Goal: Task Accomplishment & Management: Manage account settings

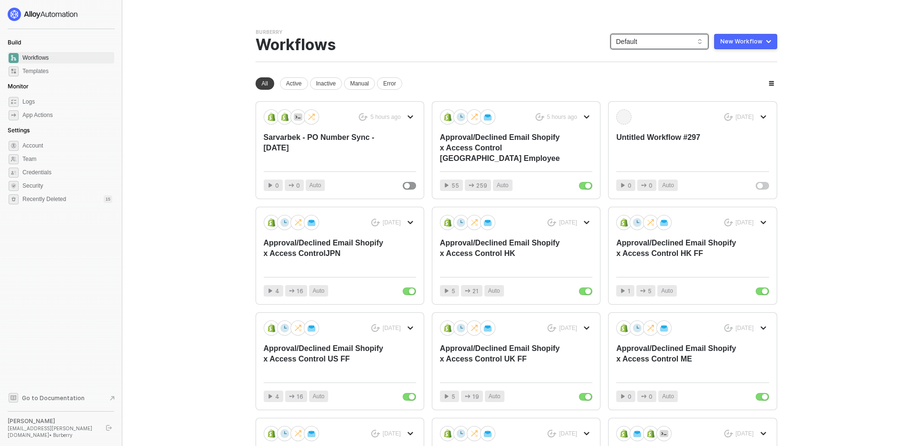
click at [651, 41] on span "Default" at bounding box center [659, 41] width 86 height 14
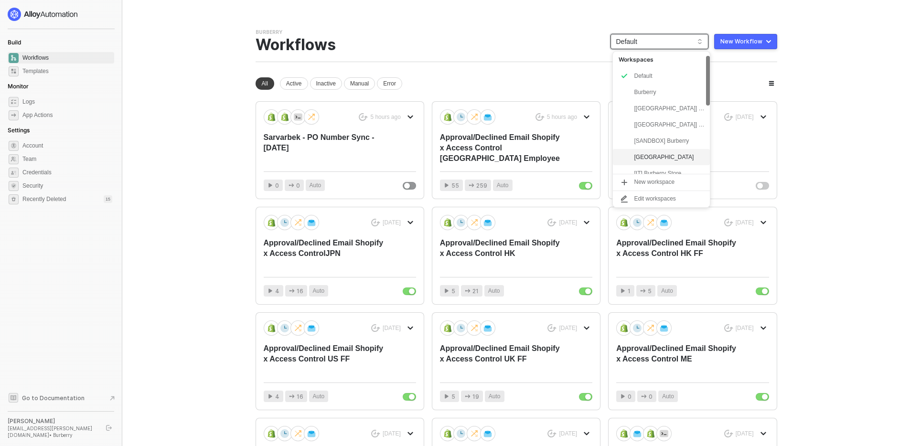
scroll to position [13, 0]
click at [663, 130] on div "[SANDBOX] Burberry" at bounding box center [669, 127] width 70 height 11
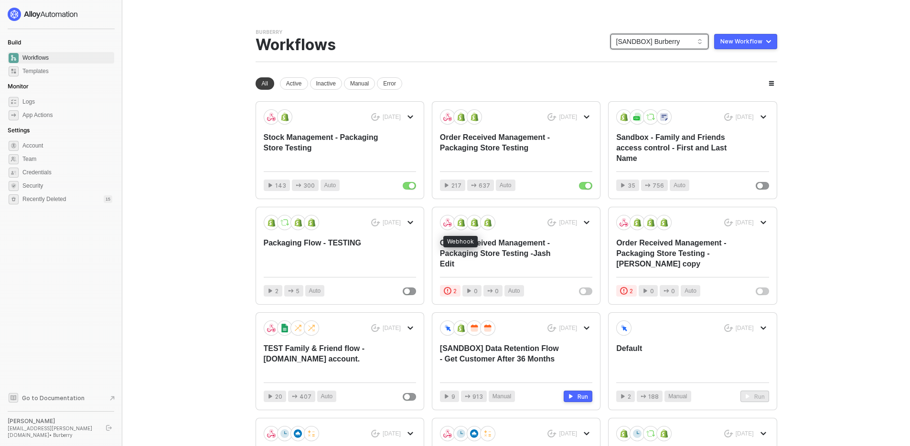
scroll to position [152, 0]
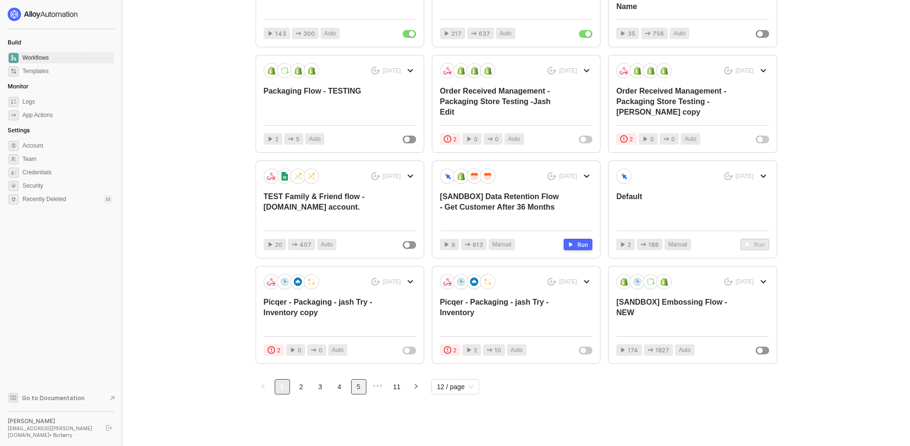
click at [361, 387] on link "5" at bounding box center [358, 387] width 14 height 14
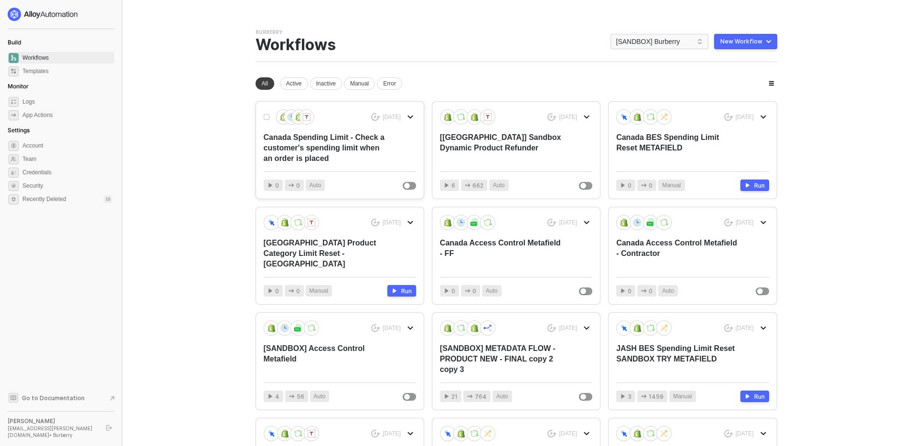
click at [330, 129] on div "13 months ago Canada Spending Limit - Check a customer's spending limit when an…" at bounding box center [340, 136] width 152 height 54
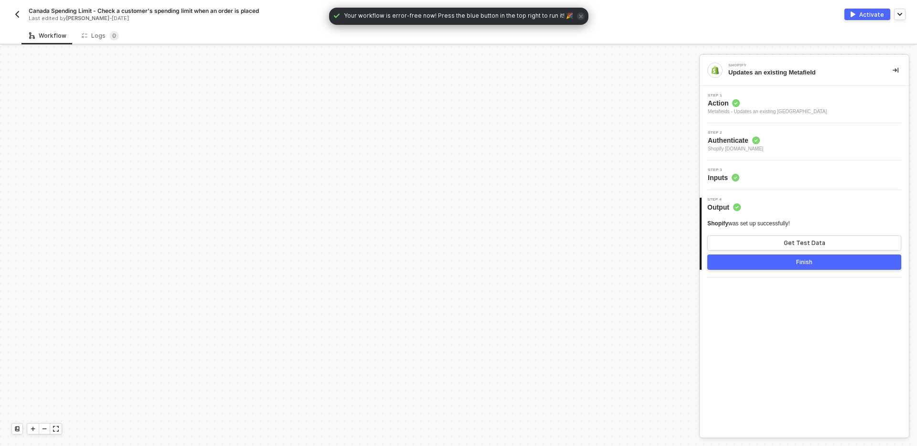
scroll to position [943, 0]
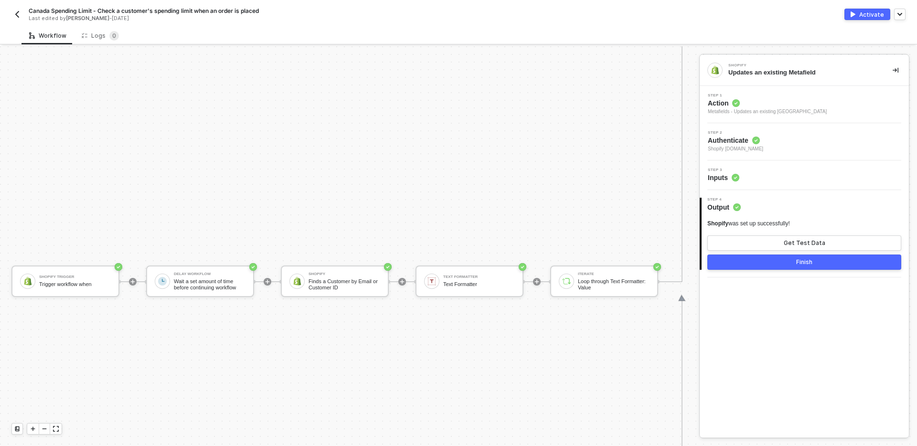
click at [17, 11] on img "button" at bounding box center [17, 15] width 8 height 8
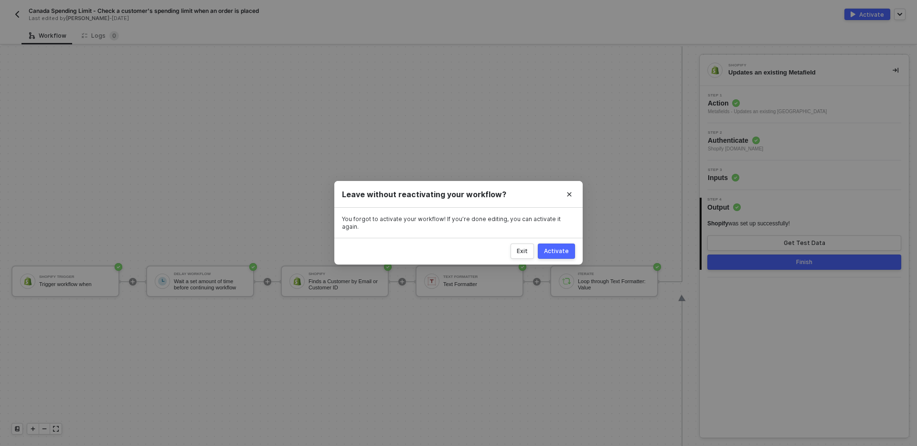
click at [17, 11] on img "button" at bounding box center [17, 15] width 8 height 8
click at [519, 248] on div "Exit" at bounding box center [522, 252] width 11 height 8
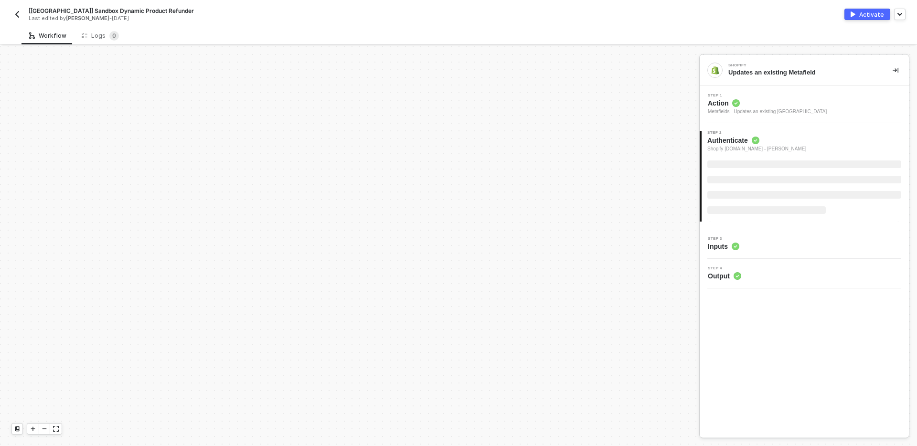
scroll to position [410, 0]
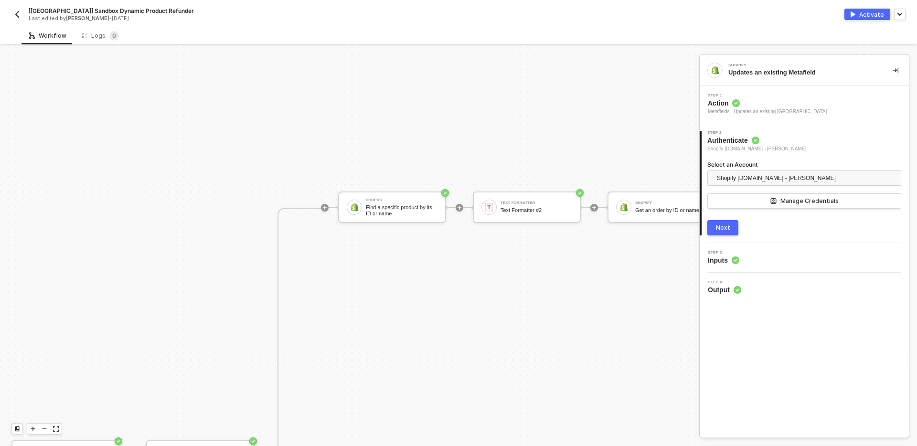
click at [16, 13] on img "button" at bounding box center [17, 15] width 8 height 8
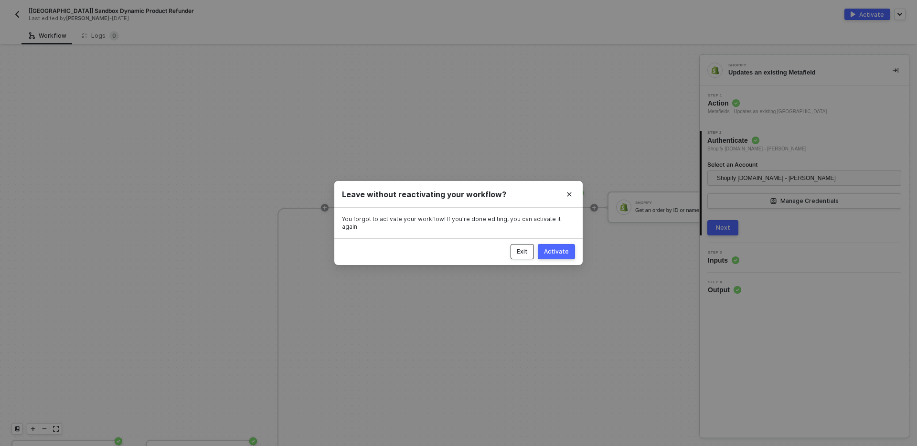
click at [523, 248] on div "Exit" at bounding box center [522, 252] width 11 height 8
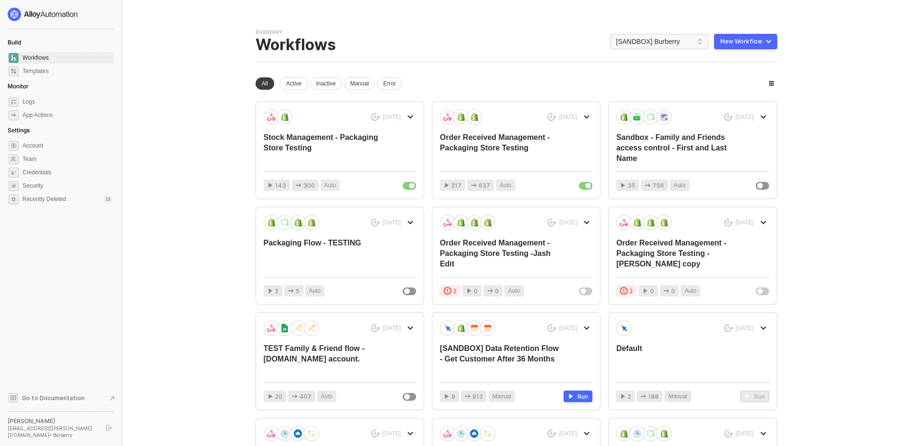
scroll to position [152, 0]
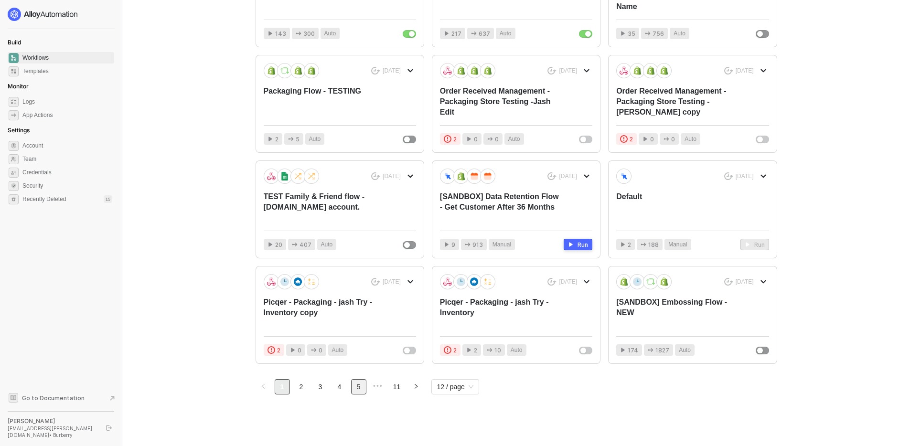
click at [360, 384] on link "5" at bounding box center [358, 387] width 14 height 14
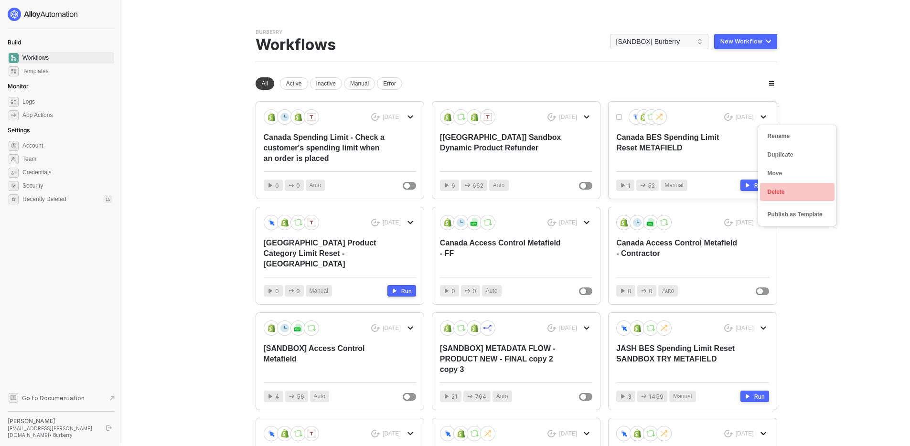
click at [790, 195] on div "Delete" at bounding box center [796, 192] width 59 height 9
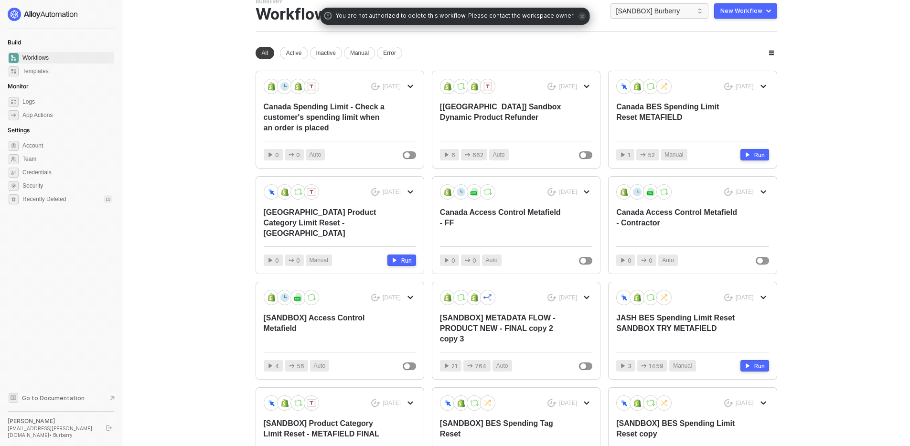
scroll to position [31, 0]
click at [147, 117] on main "You need to expand your browser window or switch to a computer with a bigger sc…" at bounding box center [455, 268] width 910 height 598
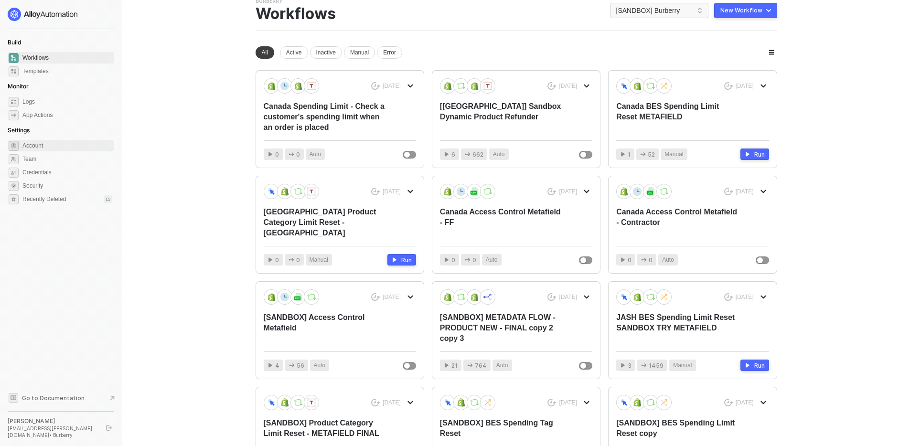
click at [43, 150] on span "Account" at bounding box center [67, 145] width 90 height 11
